Goal: Transaction & Acquisition: Purchase product/service

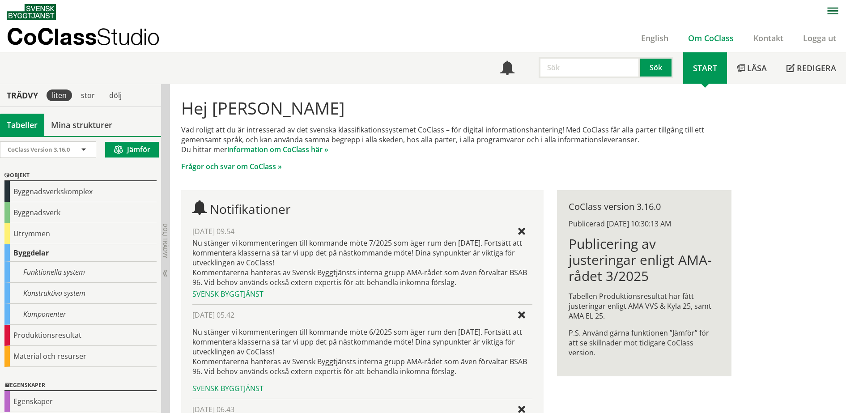
click at [699, 36] on link "Om CoClass" at bounding box center [710, 38] width 65 height 11
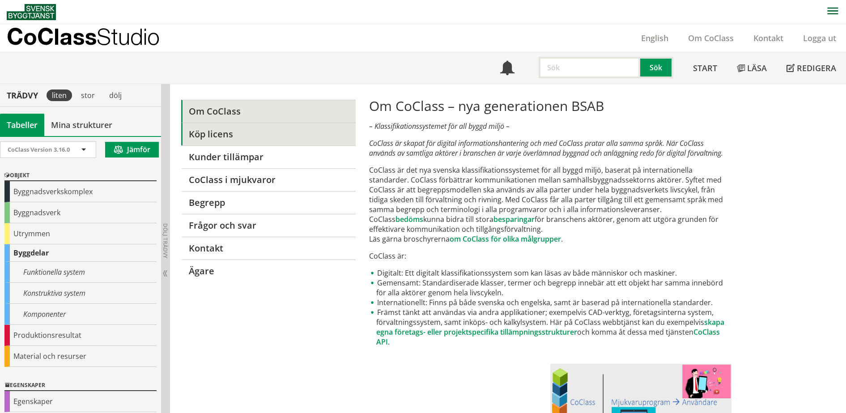
click at [222, 131] on link "Köp licens" at bounding box center [268, 134] width 174 height 23
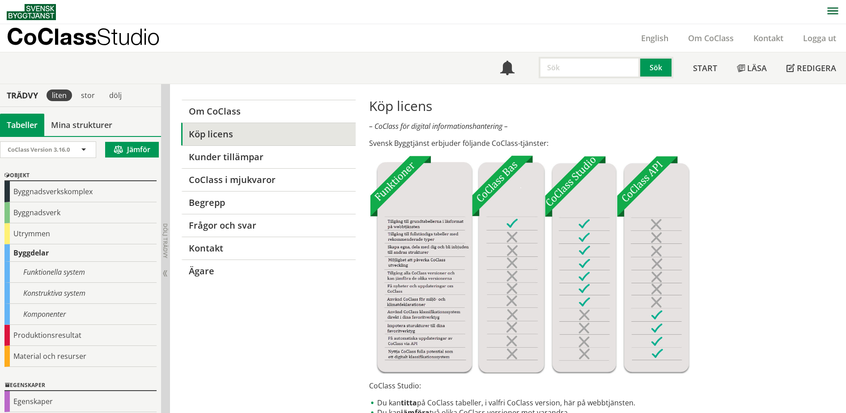
scroll to position [208, 0]
